Goal: Task Accomplishment & Management: Manage account settings

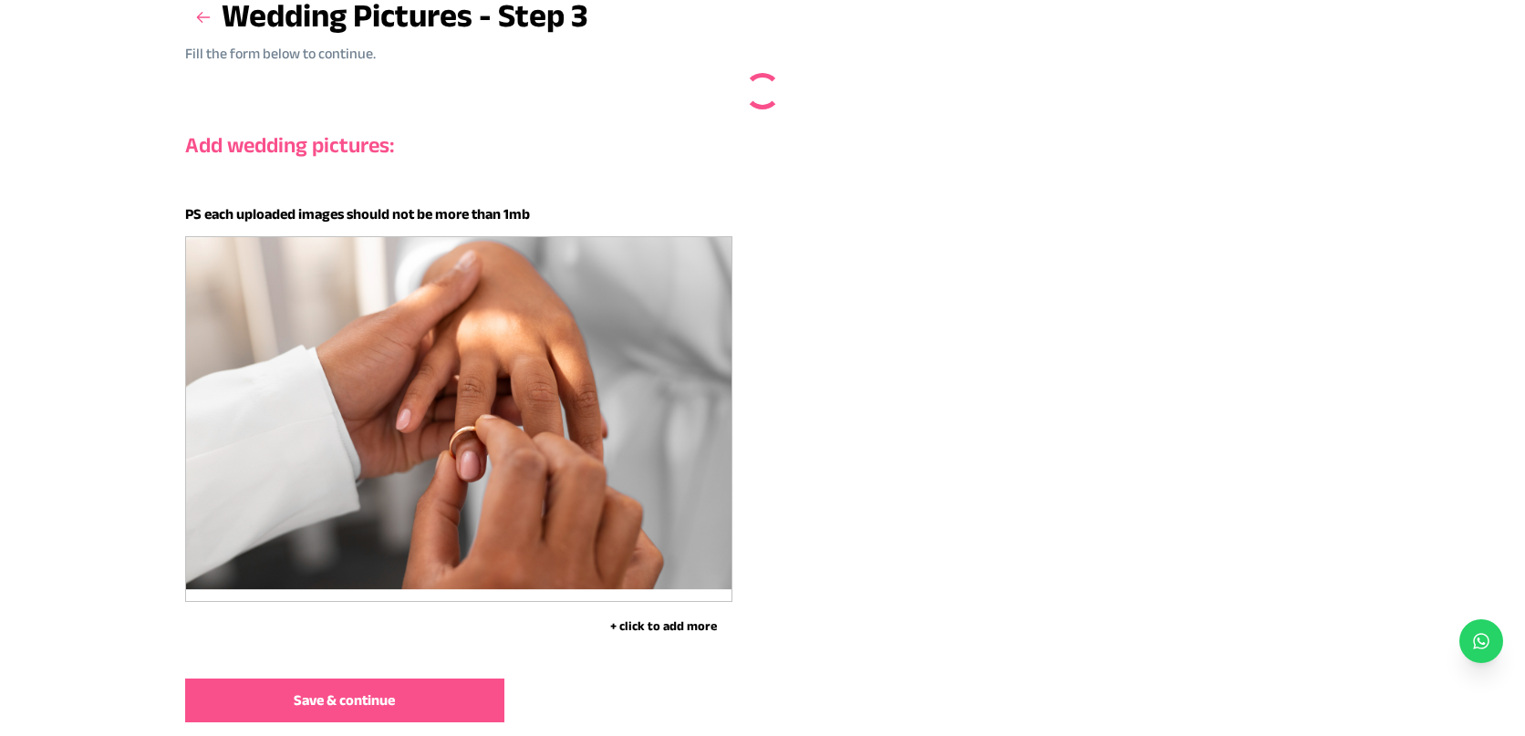
scroll to position [127, 0]
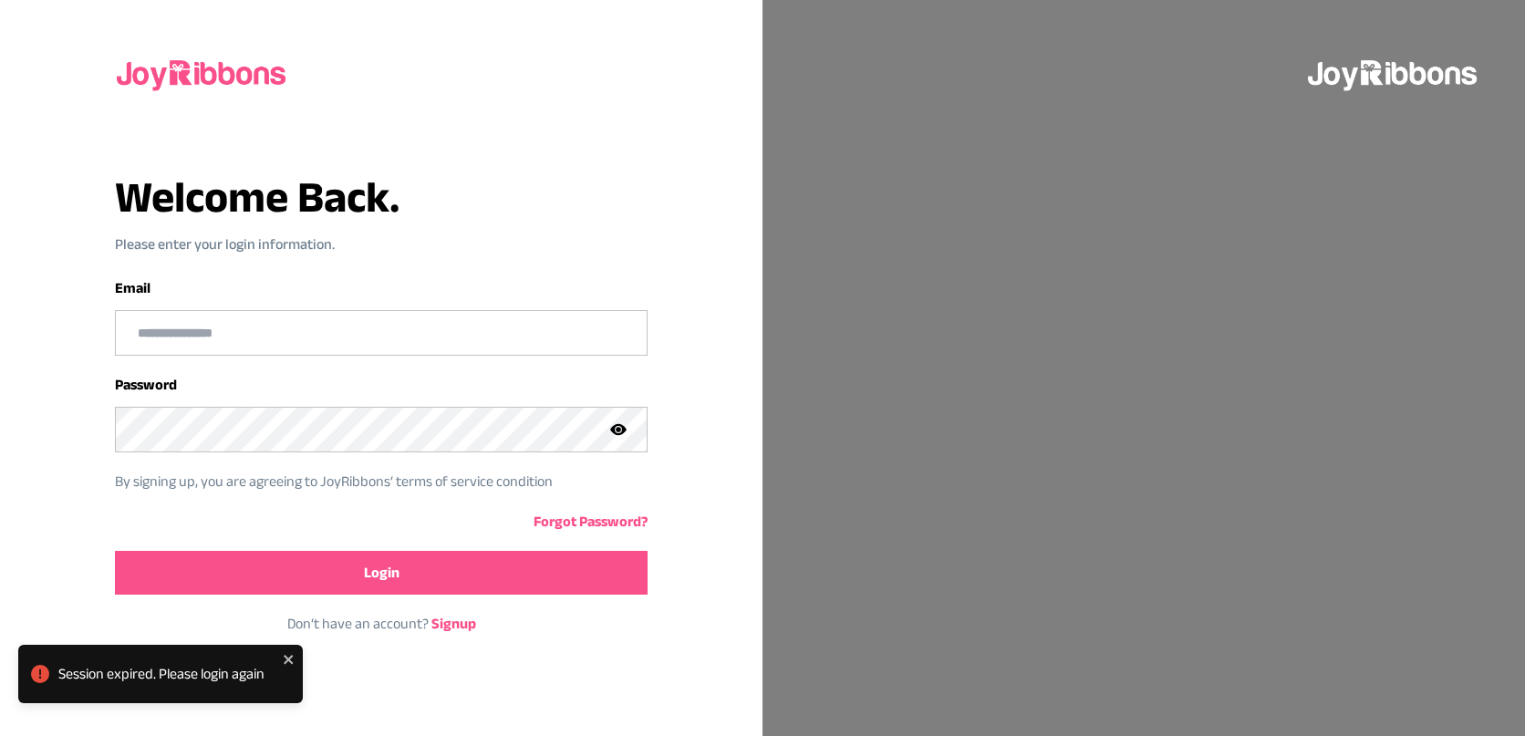
click at [428, 355] on div at bounding box center [381, 333] width 532 height 46
click at [431, 338] on input "email" at bounding box center [381, 333] width 530 height 44
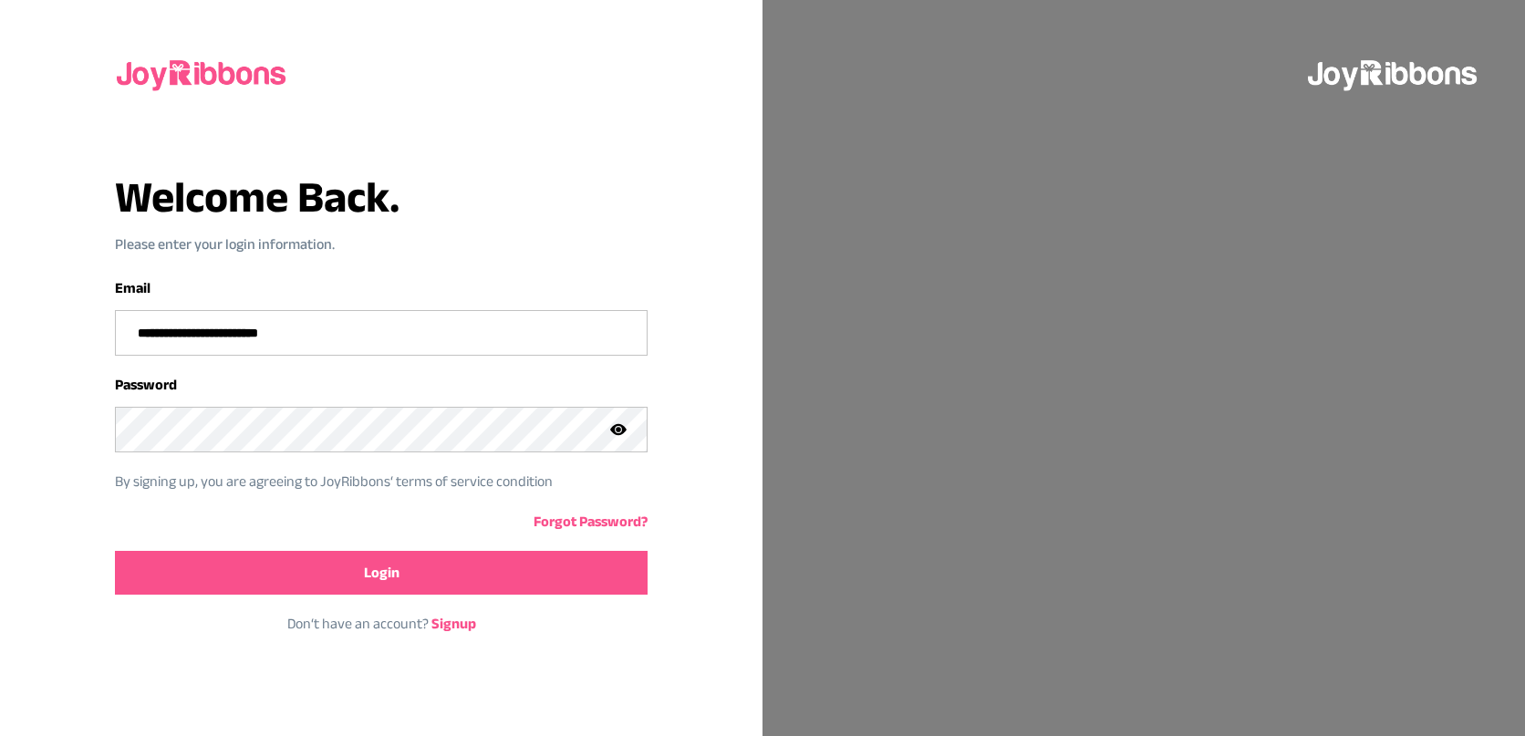
type input "**********"
click at [193, 564] on button "Login" at bounding box center [381, 573] width 532 height 44
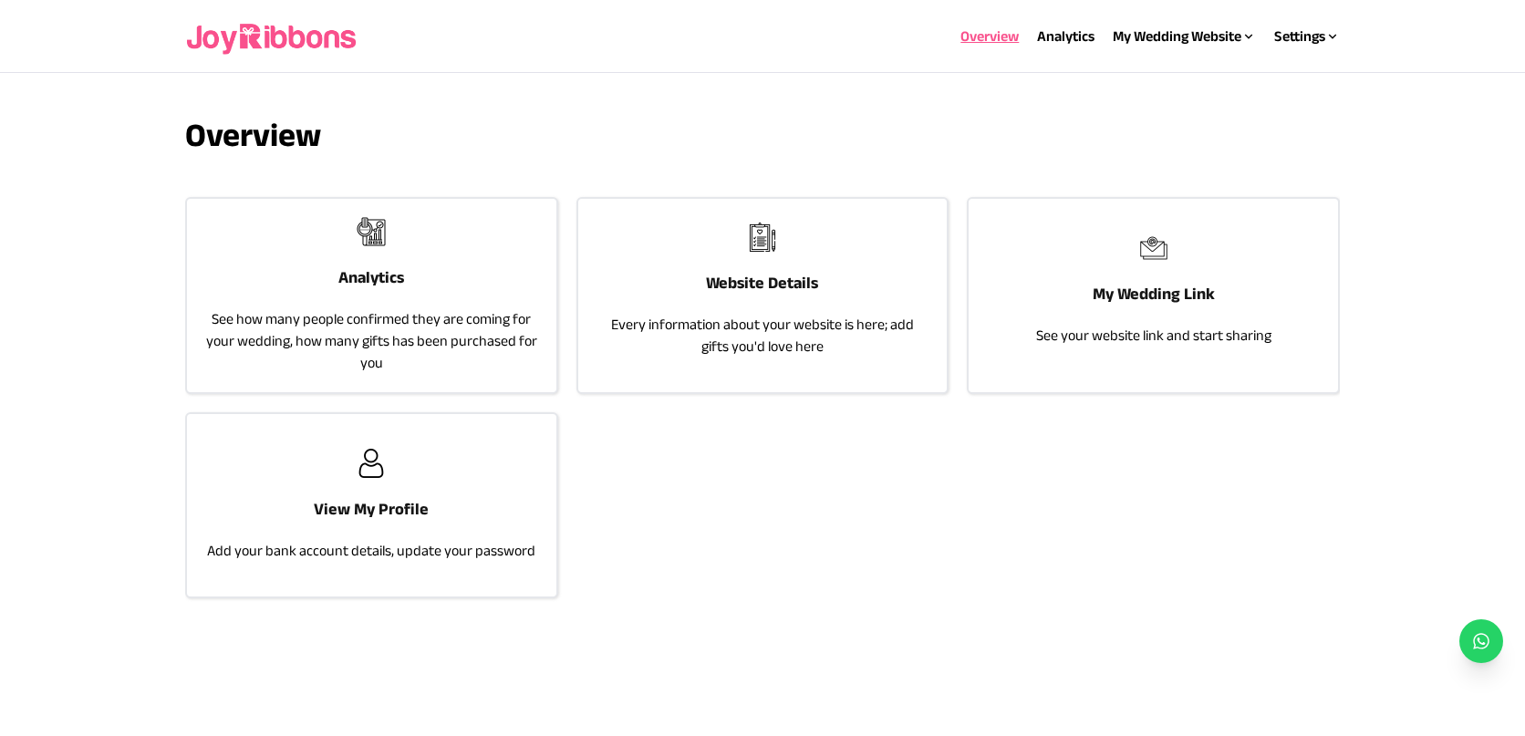
click at [803, 314] on p "Every information about your website is here; add gifts you'd love here" at bounding box center [763, 336] width 333 height 44
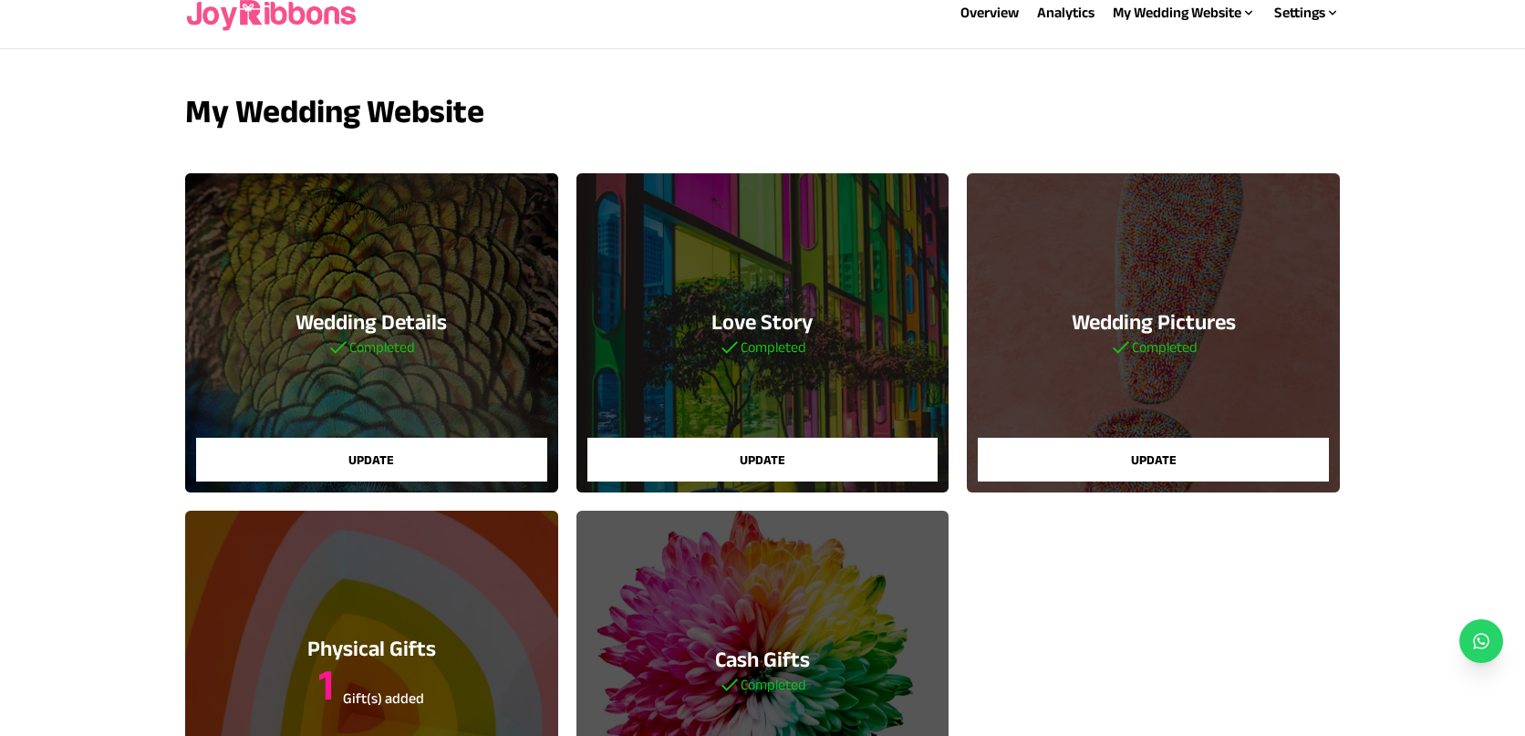
scroll to position [26, 0]
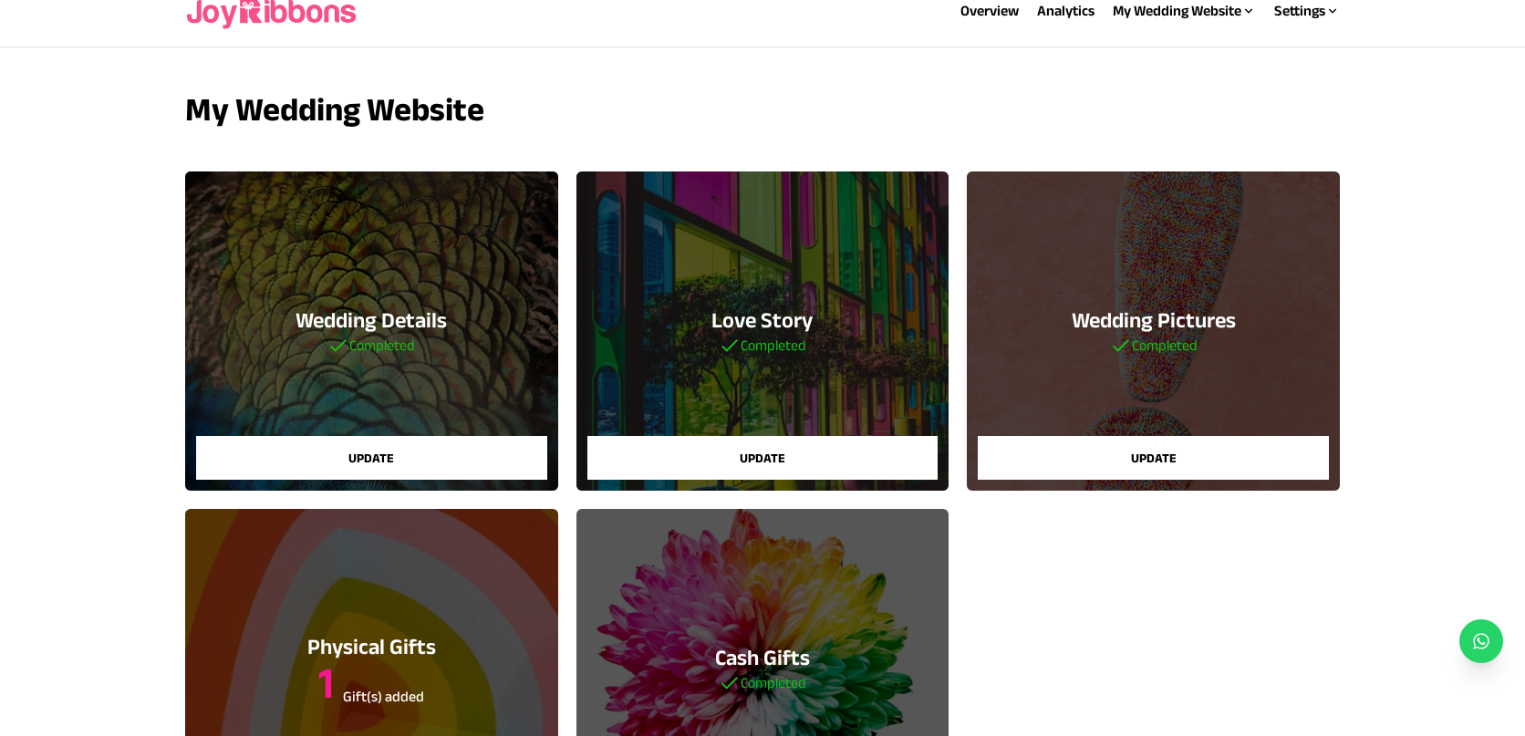
click at [1103, 288] on div "Wedding Pictures Completed Update" at bounding box center [1153, 330] width 373 height 319
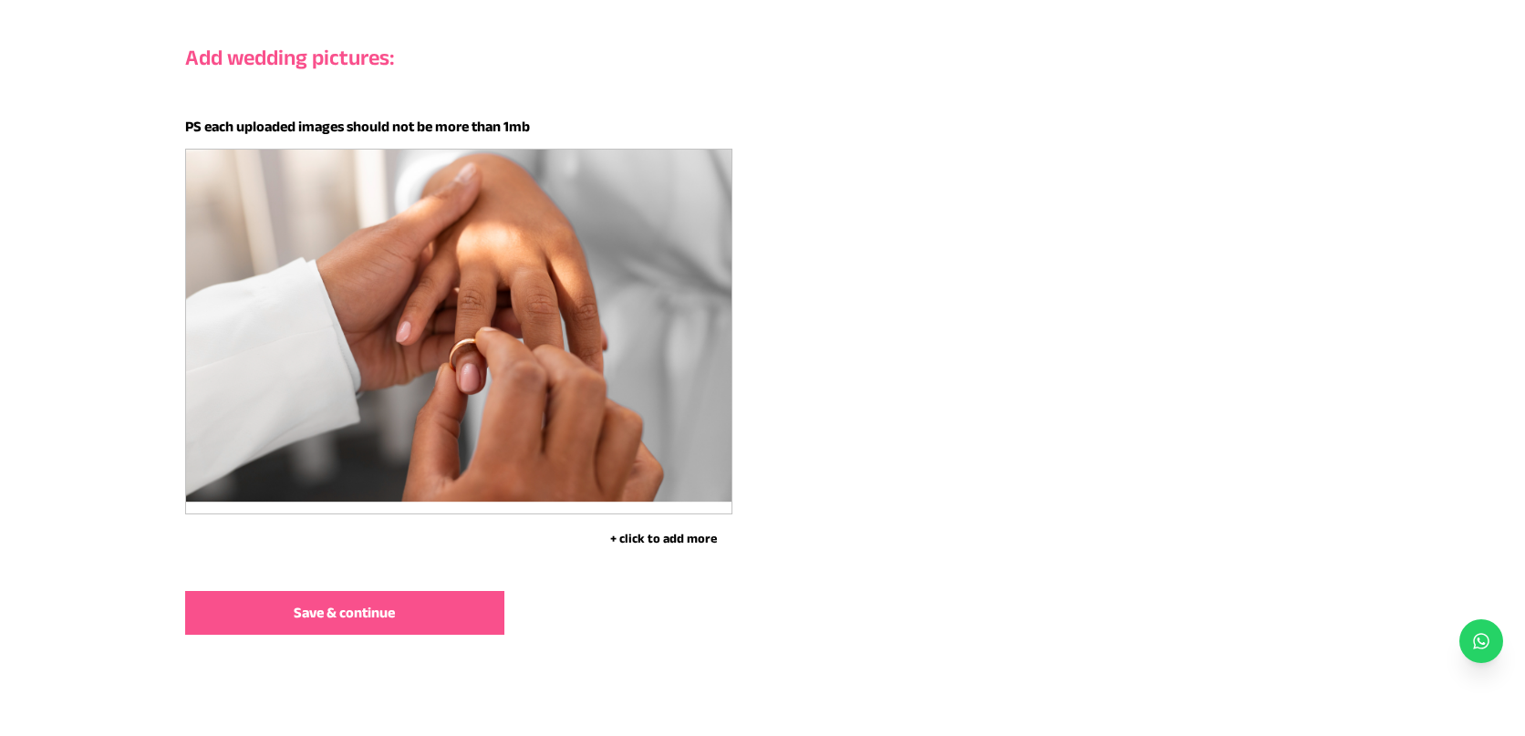
scroll to position [217, 0]
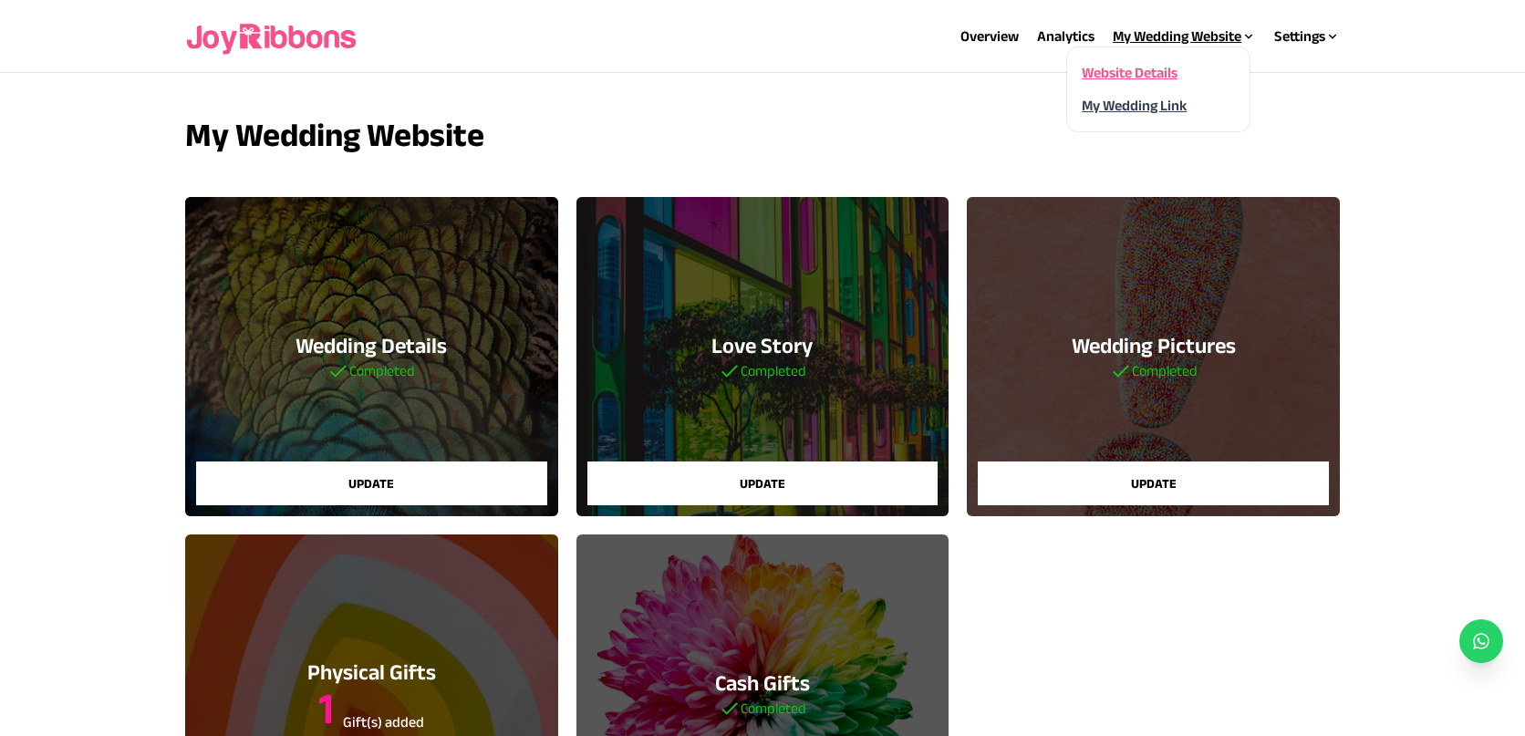
click at [1171, 106] on link "My Wedding Link" at bounding box center [1134, 106] width 105 height 16
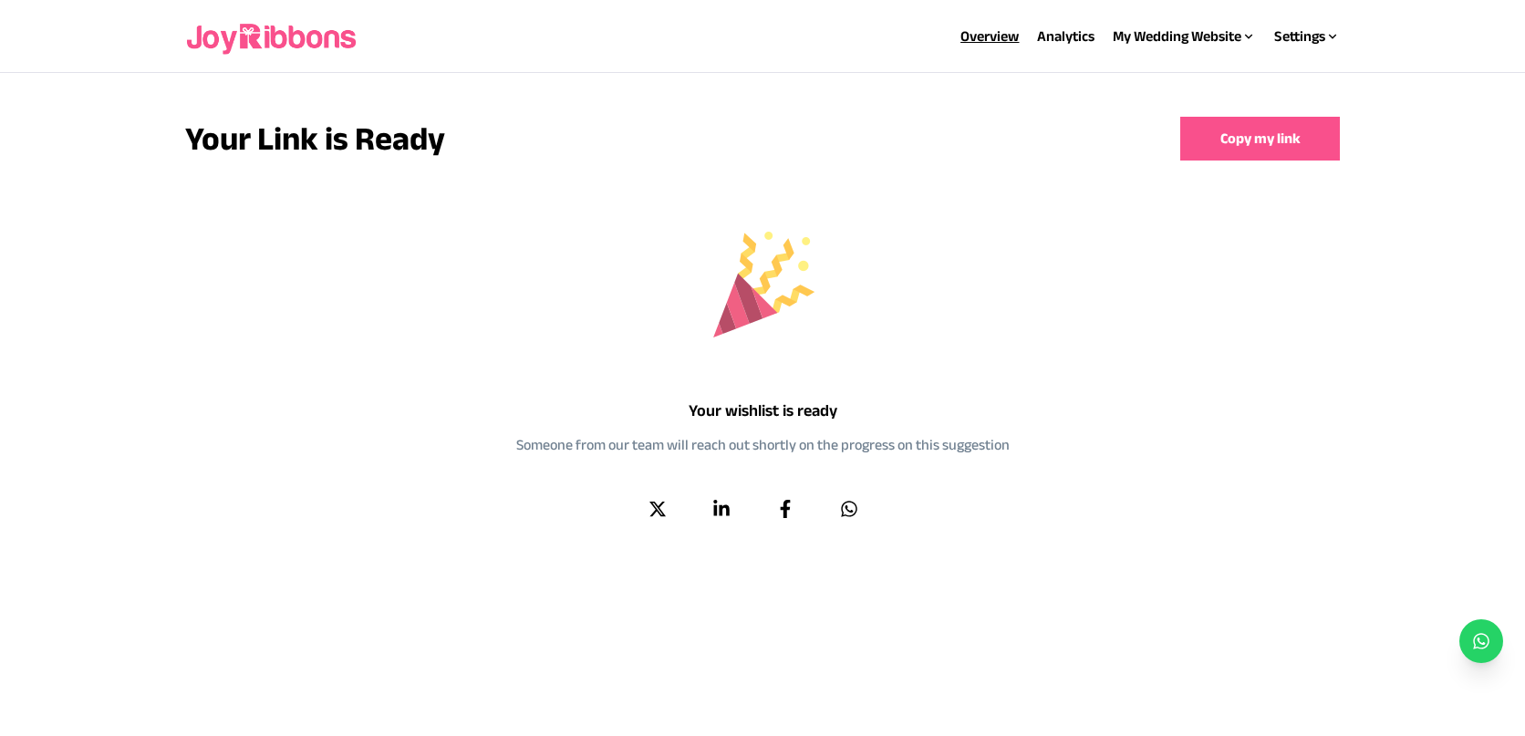
click at [997, 36] on link "Overview" at bounding box center [990, 36] width 58 height 16
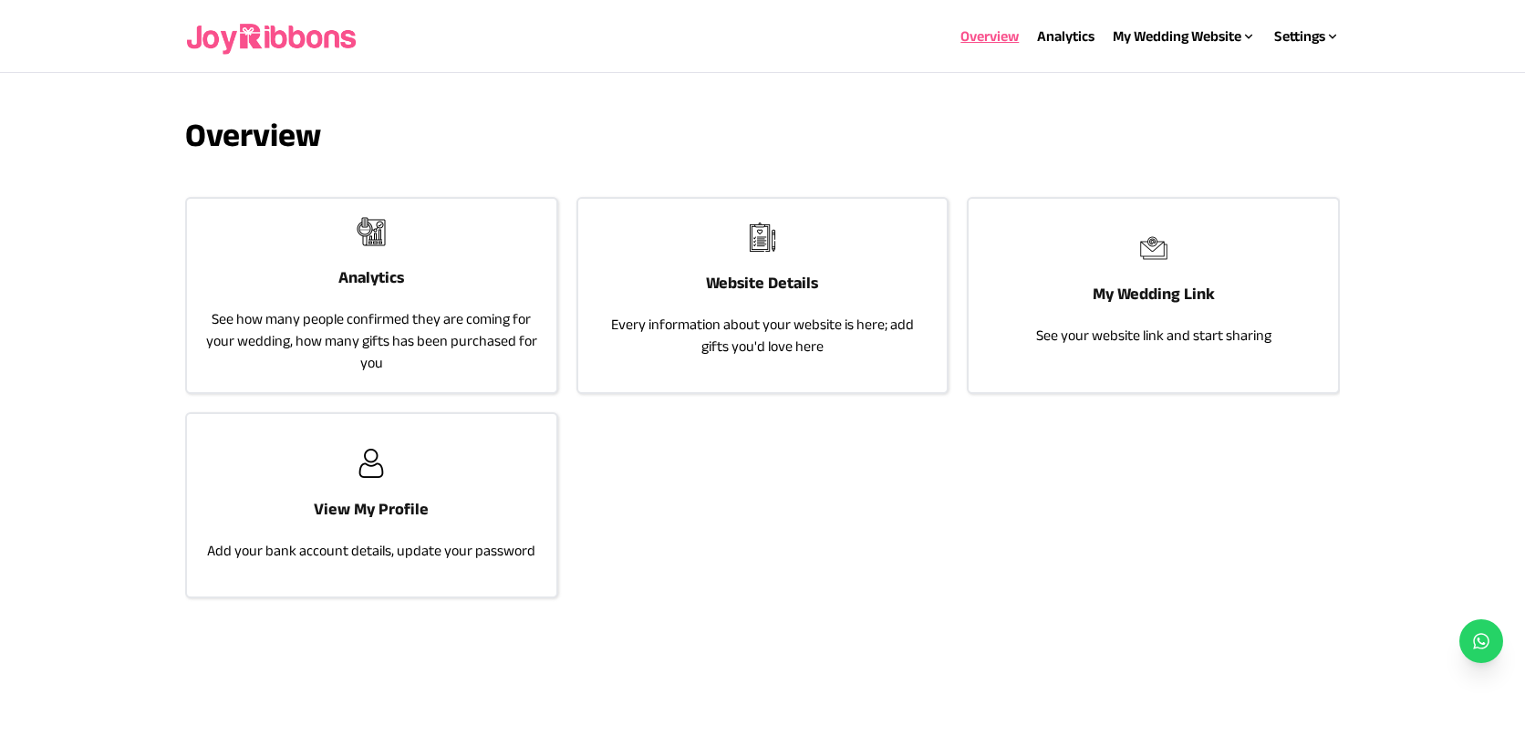
click at [862, 258] on div "Website Details Every information about your website is here; add gifts you'd l…" at bounding box center [762, 290] width 369 height 182
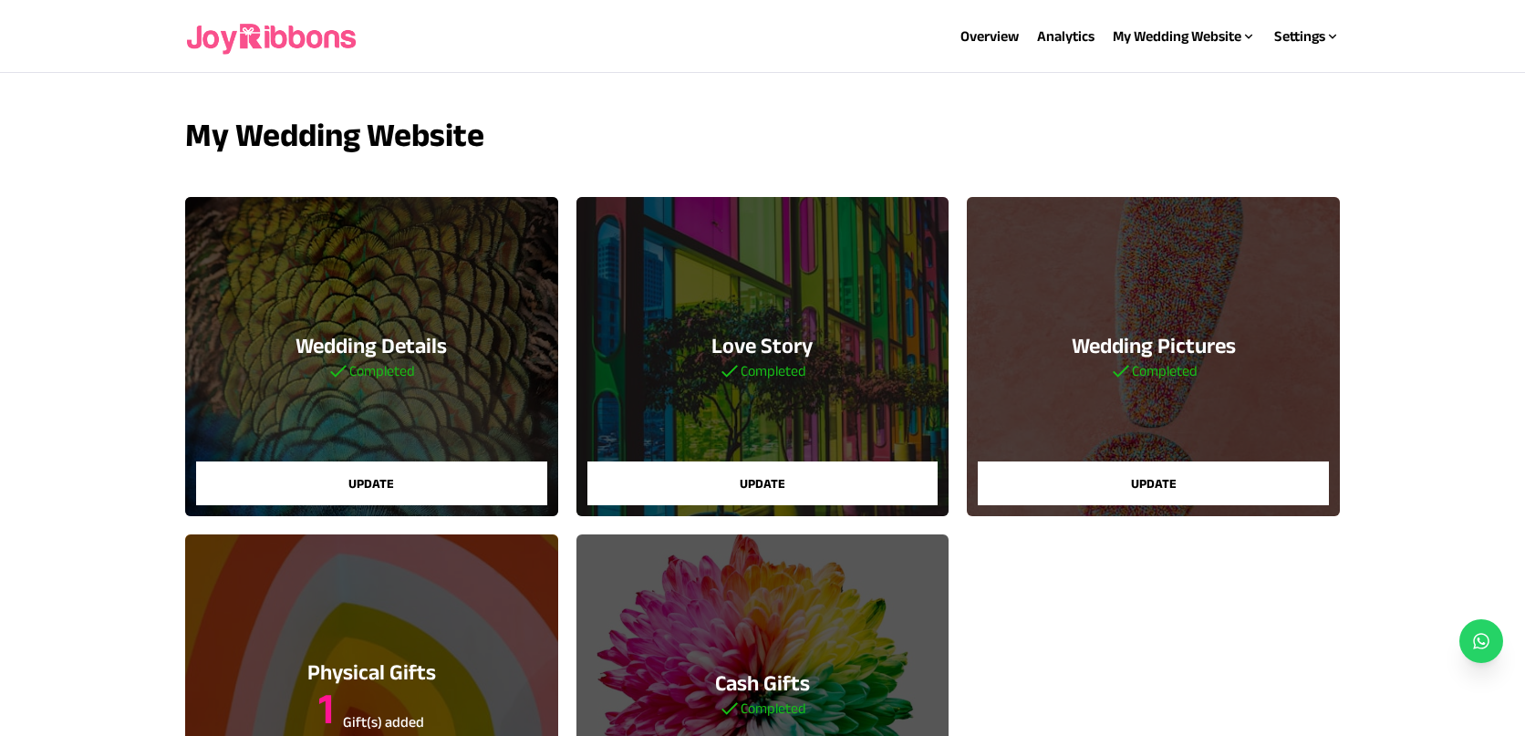
click at [1030, 360] on div "Wedding Pictures Completed Update" at bounding box center [1153, 356] width 373 height 319
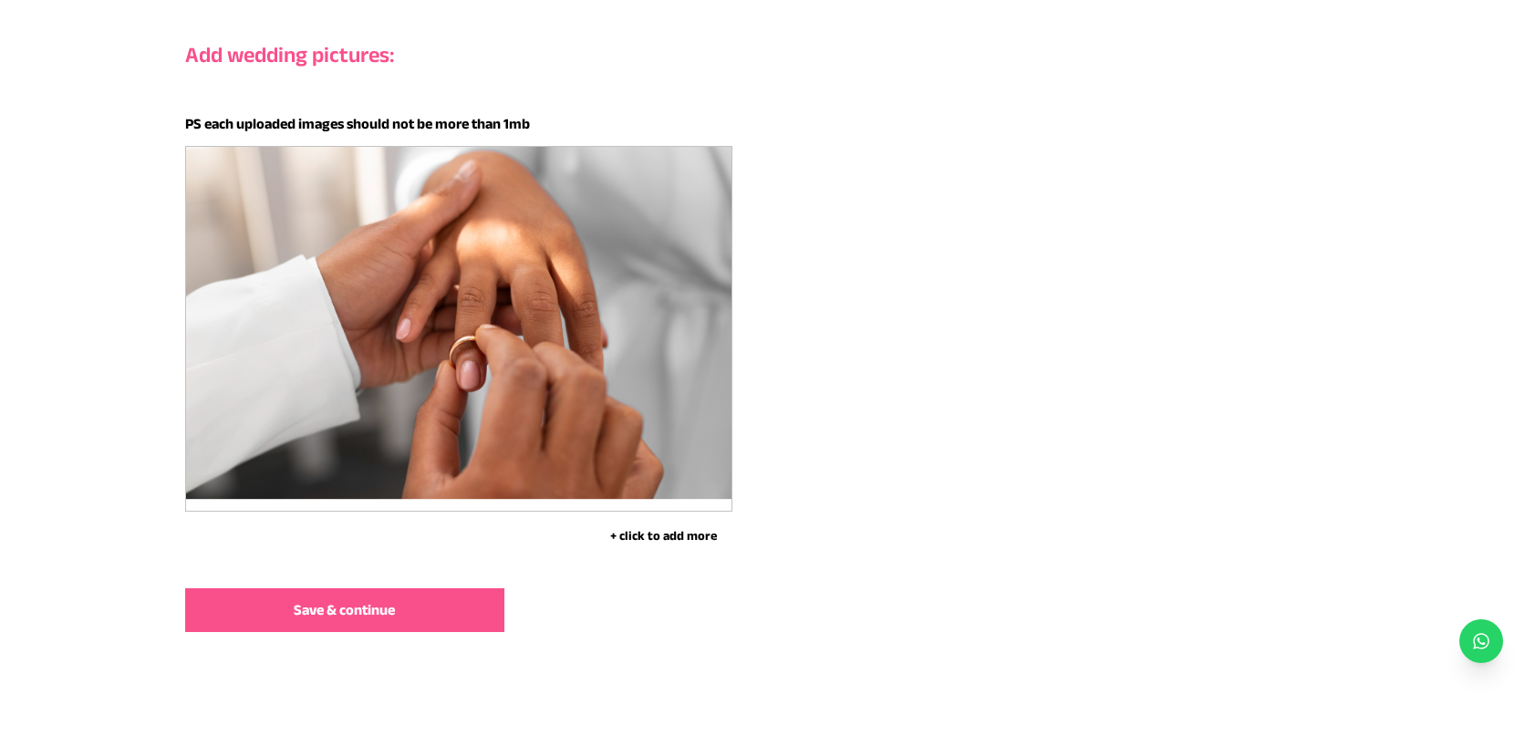
scroll to position [242, 0]
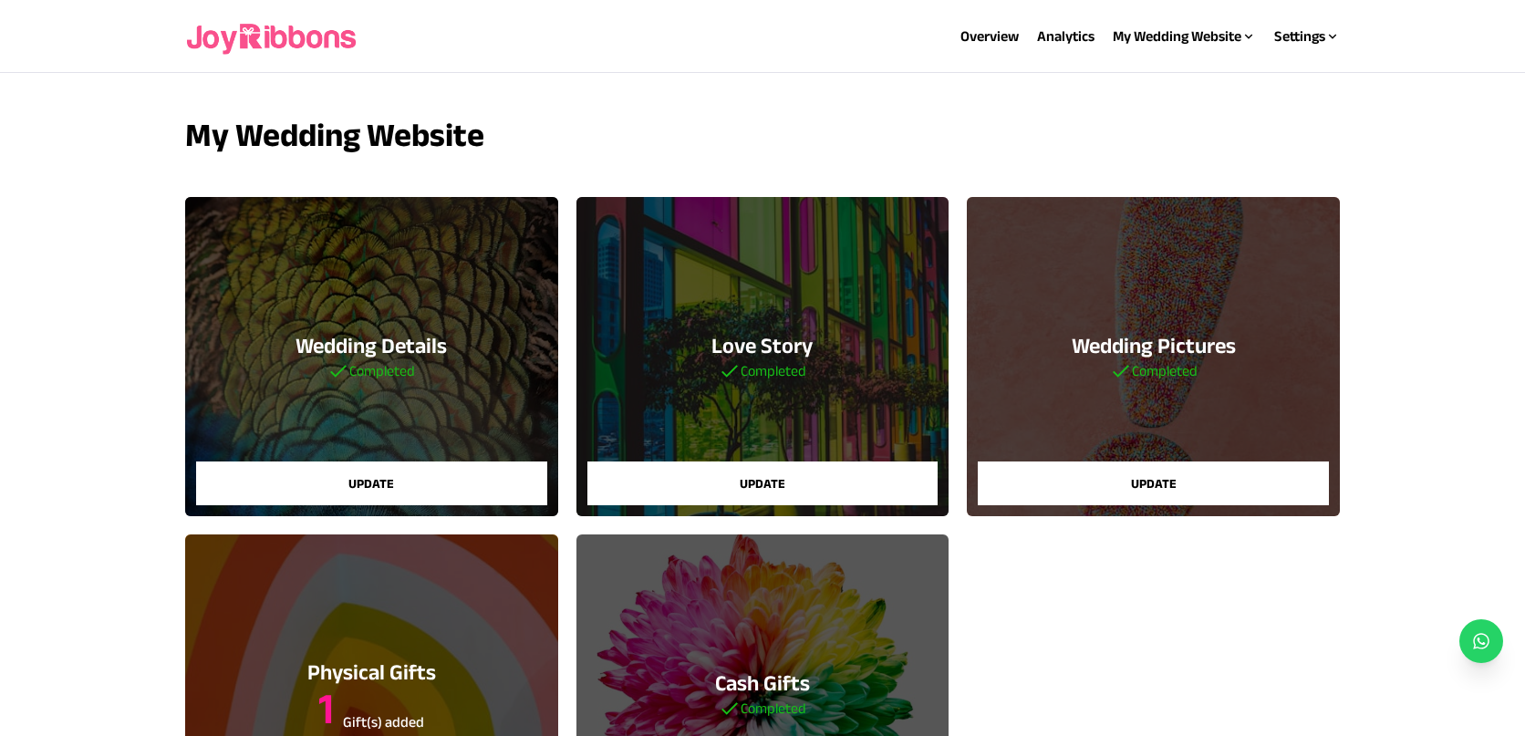
click at [717, 607] on div "My Wedding Website Wedding Details Completed Update Love Story Completed Update…" at bounding box center [763, 529] width 1156 height 825
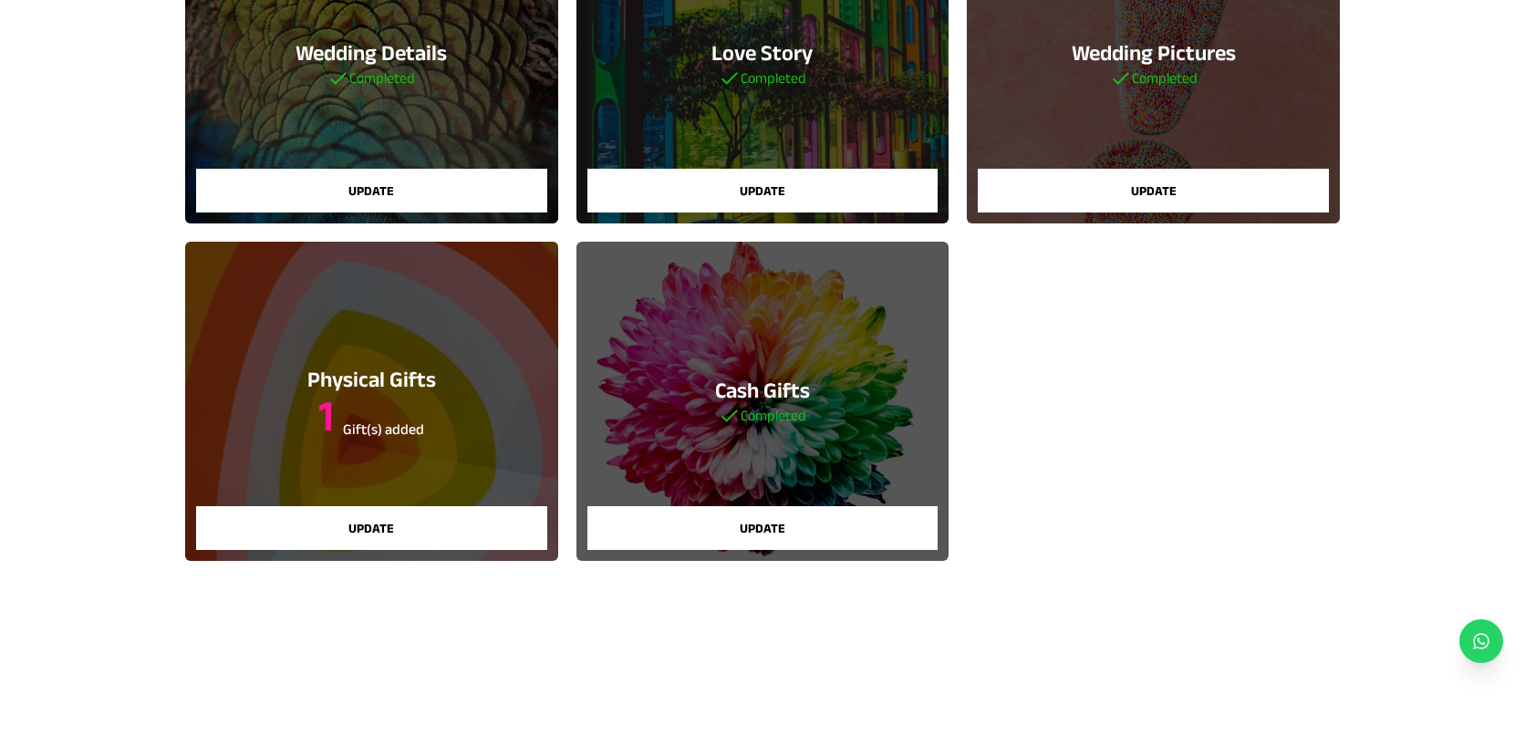
click at [735, 483] on div "Cash Gifts Completed Update" at bounding box center [762, 401] width 373 height 319
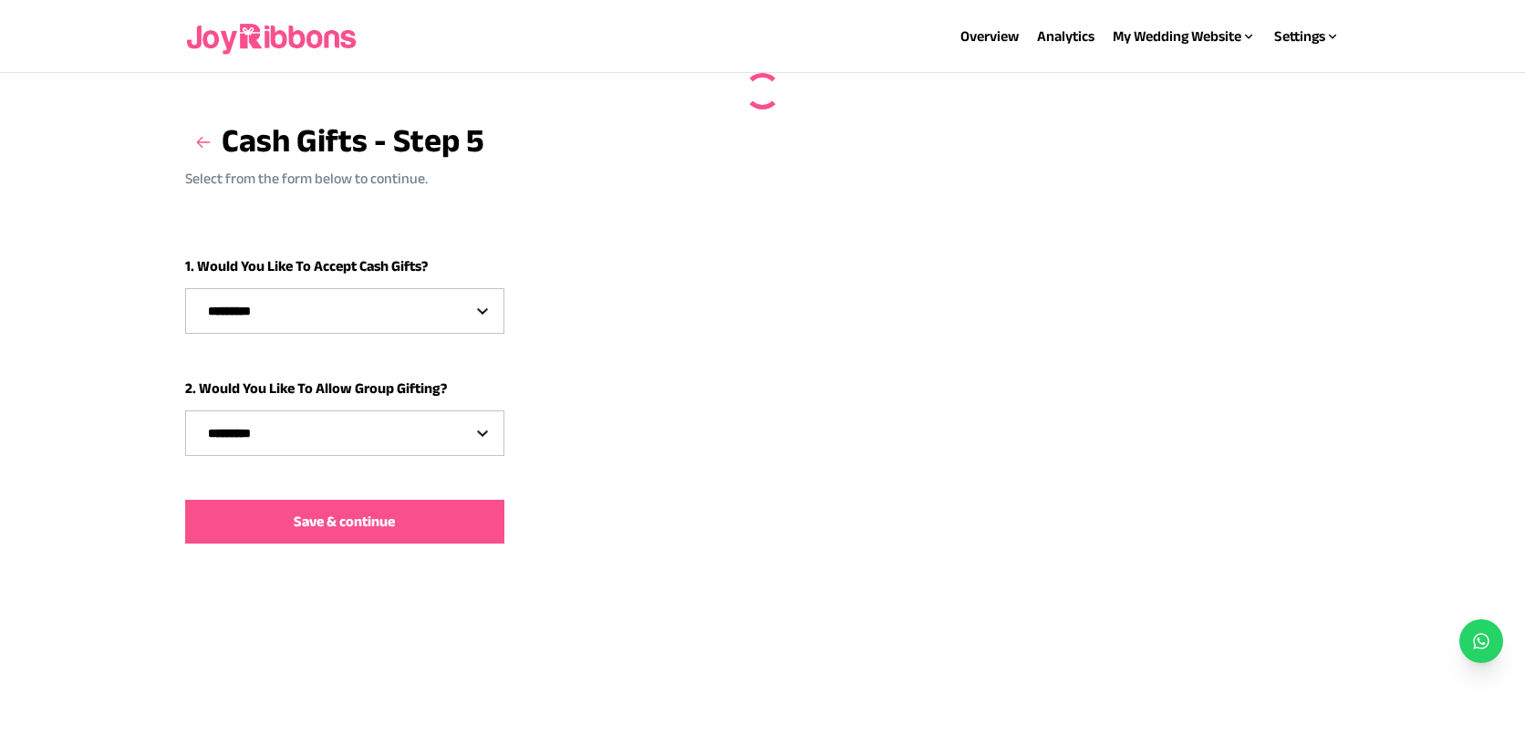
select select "***"
